Goal: Task Accomplishment & Management: Complete application form

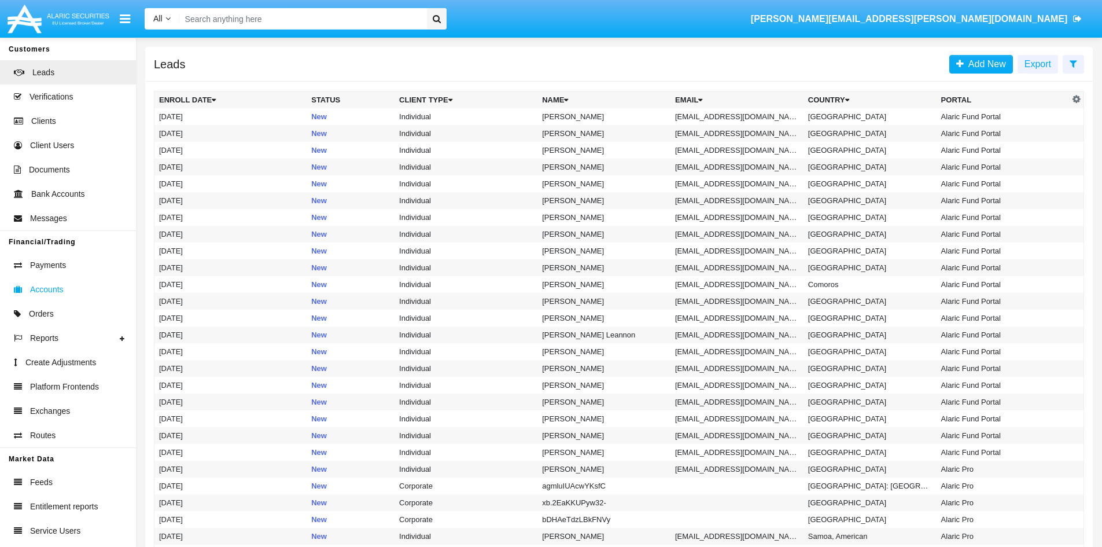
click at [46, 289] on span "Accounts" at bounding box center [47, 290] width 34 height 12
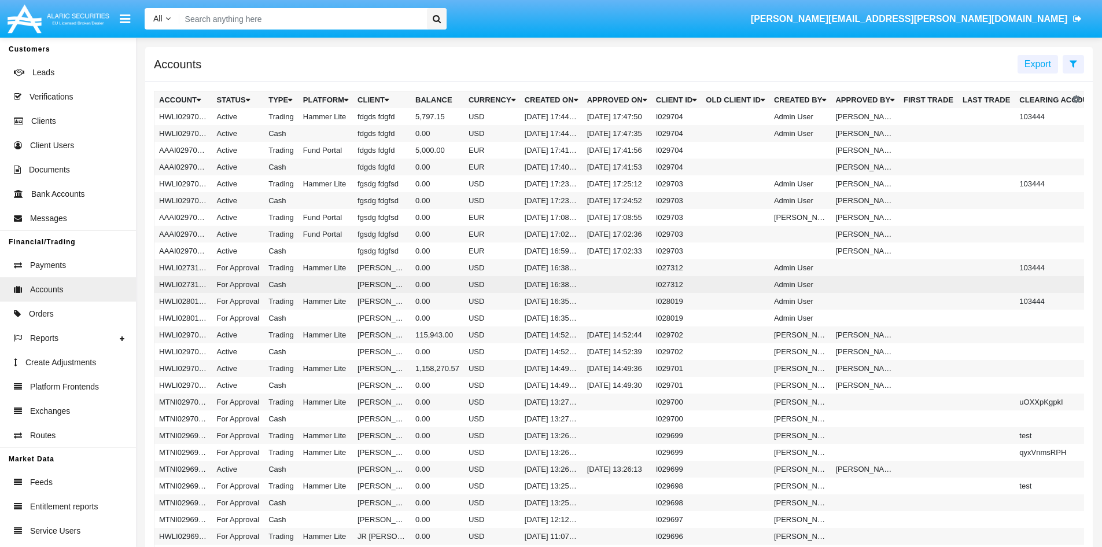
click at [250, 281] on td "For Approval" at bounding box center [238, 284] width 52 height 17
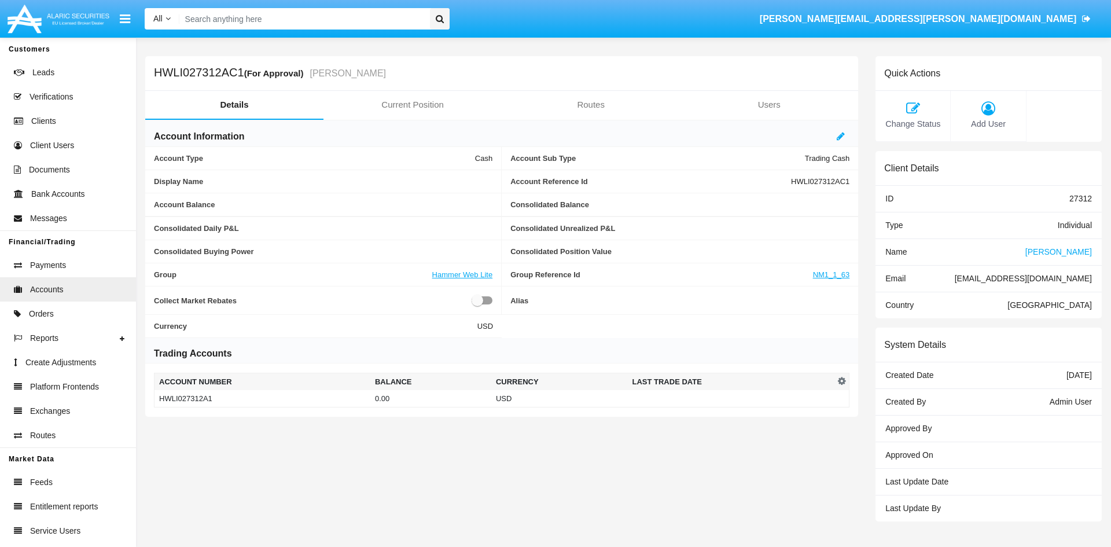
click at [1069, 252] on span "[PERSON_NAME]" at bounding box center [1058, 251] width 67 height 9
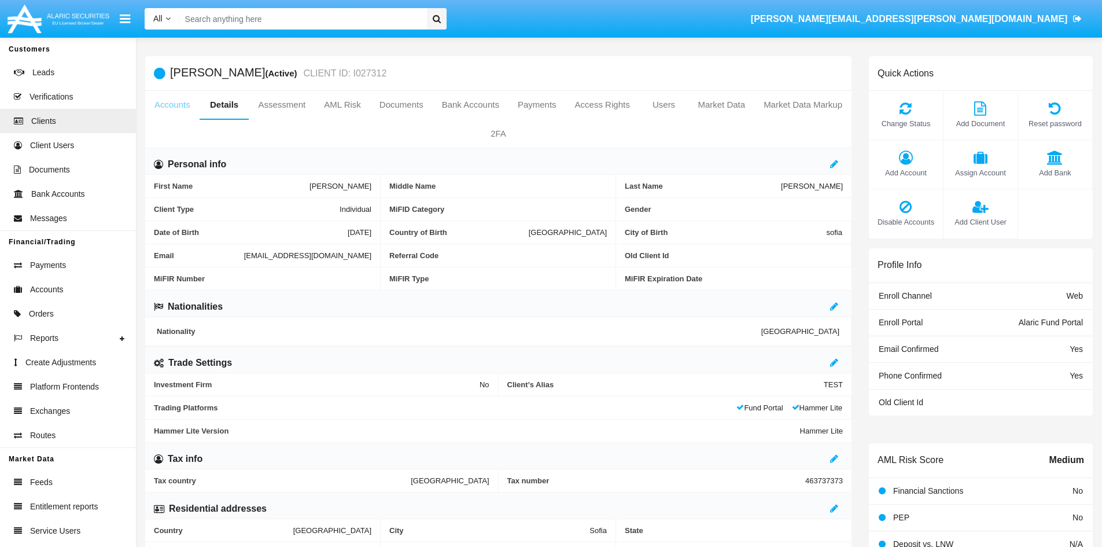
click at [167, 101] on link "Accounts" at bounding box center [172, 105] width 54 height 28
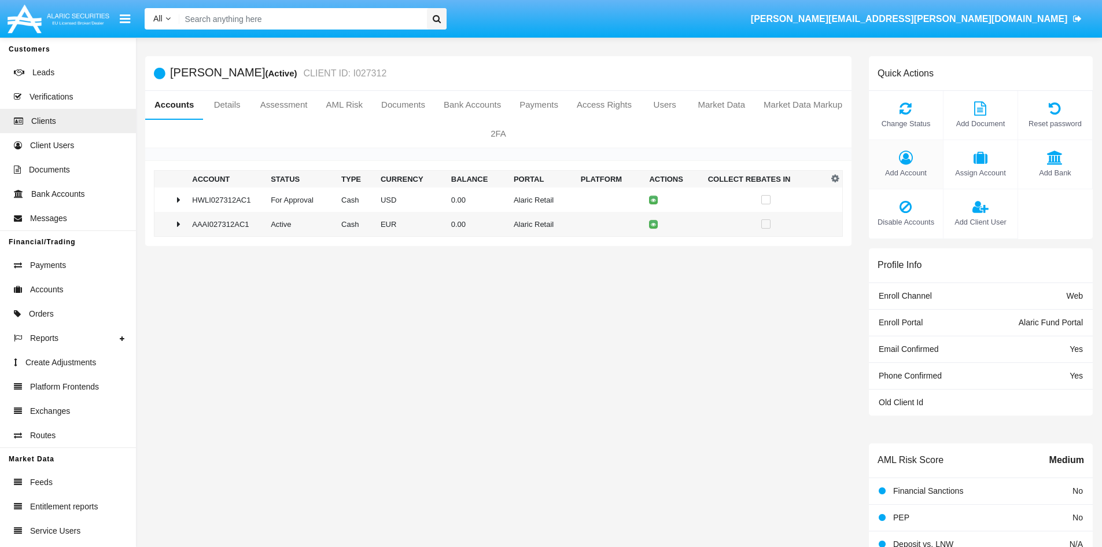
click at [897, 154] on icon at bounding box center [906, 157] width 62 height 14
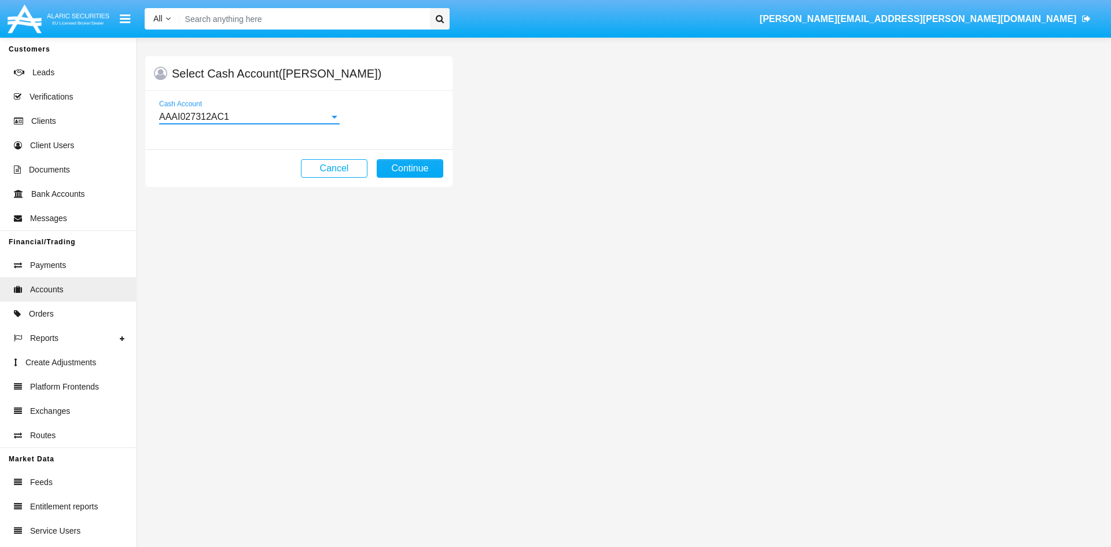
click at [295, 117] on div "AAAI027312AC1" at bounding box center [244, 117] width 170 height 10
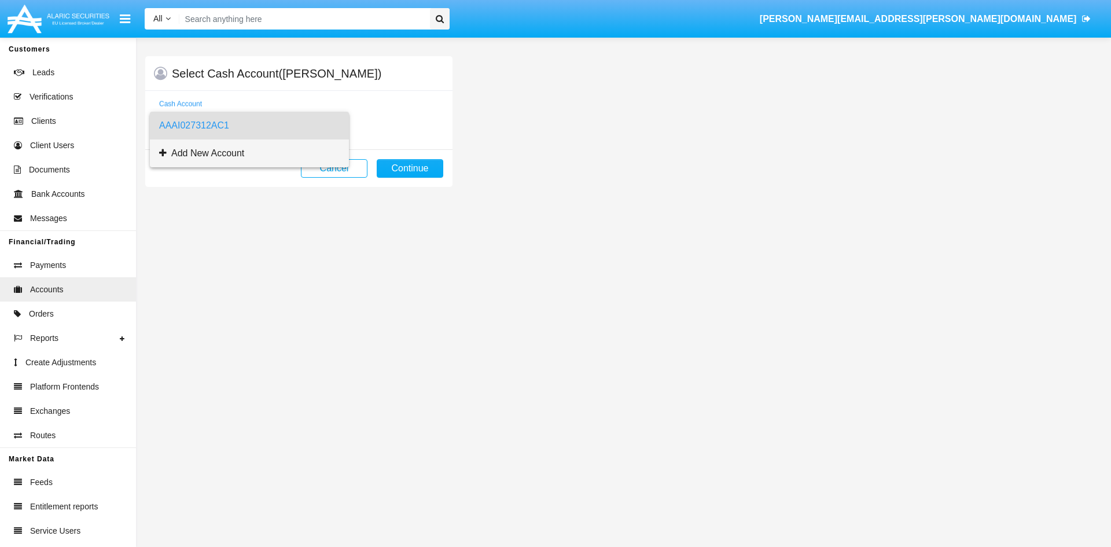
click at [272, 149] on span "Add New Account" at bounding box center [249, 153] width 181 height 28
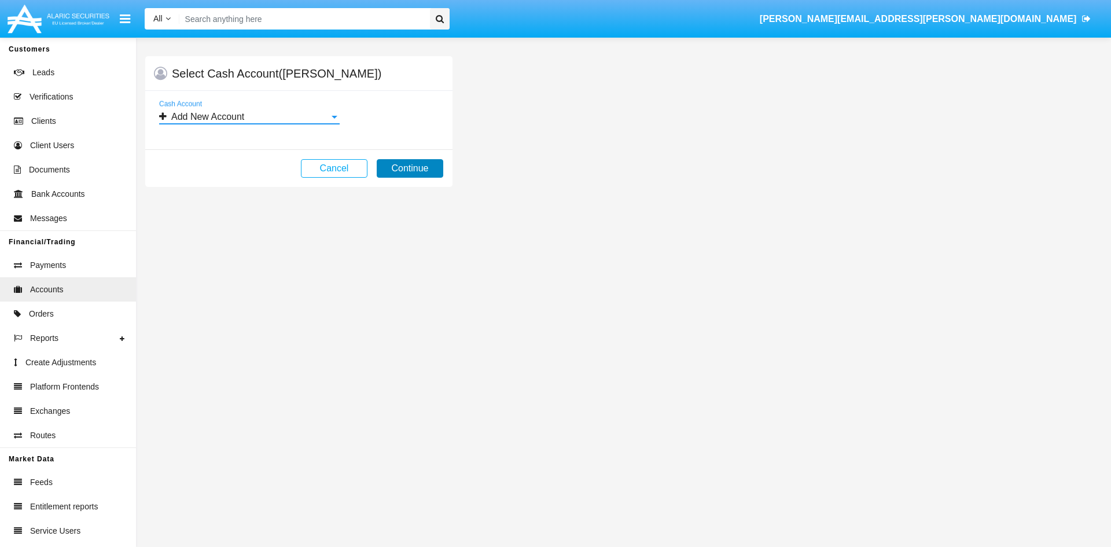
click at [417, 168] on button "Continue" at bounding box center [410, 168] width 67 height 19
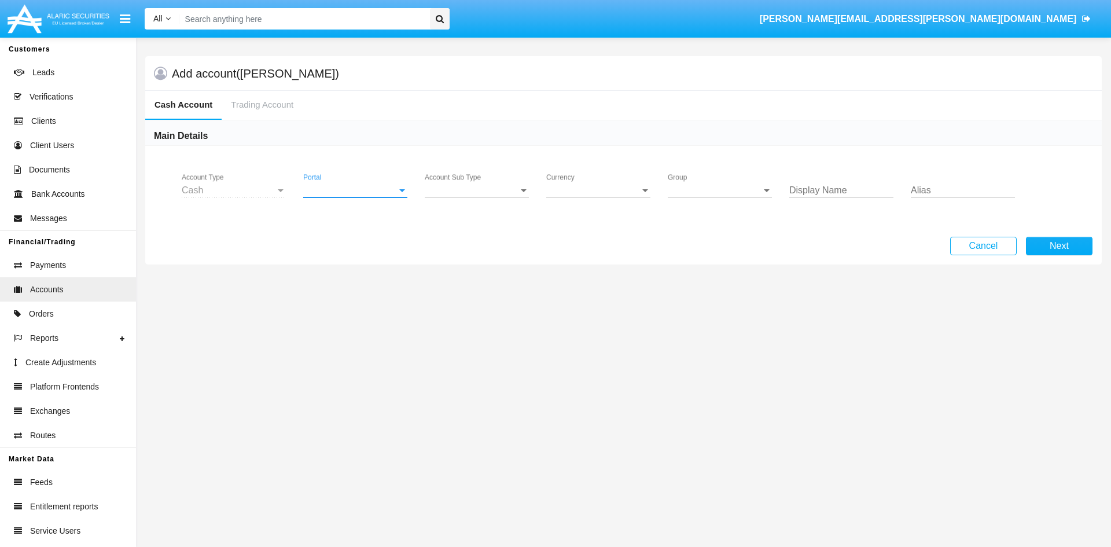
click at [340, 190] on span "Portal" at bounding box center [350, 190] width 94 height 10
click at [366, 320] on span "Alaric MyPortal Trade" at bounding box center [356, 320] width 107 height 28
click at [494, 188] on span "Account Sub Type" at bounding box center [472, 190] width 94 height 10
click at [479, 203] on span "Trading Cash" at bounding box center [477, 199] width 104 height 28
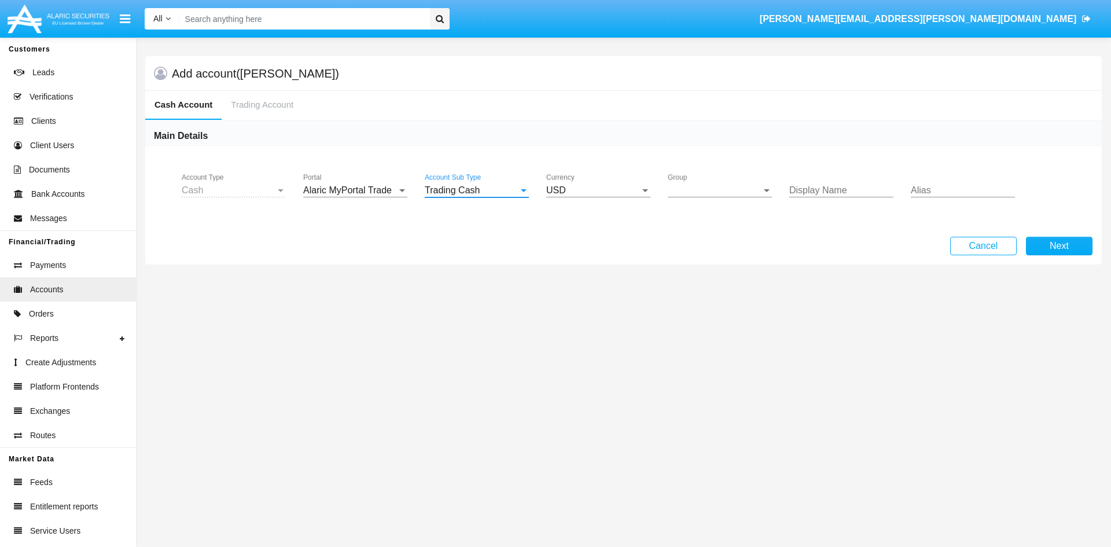
click at [738, 187] on span "Group" at bounding box center [715, 190] width 94 height 10
